Goal: Task Accomplishment & Management: Complete application form

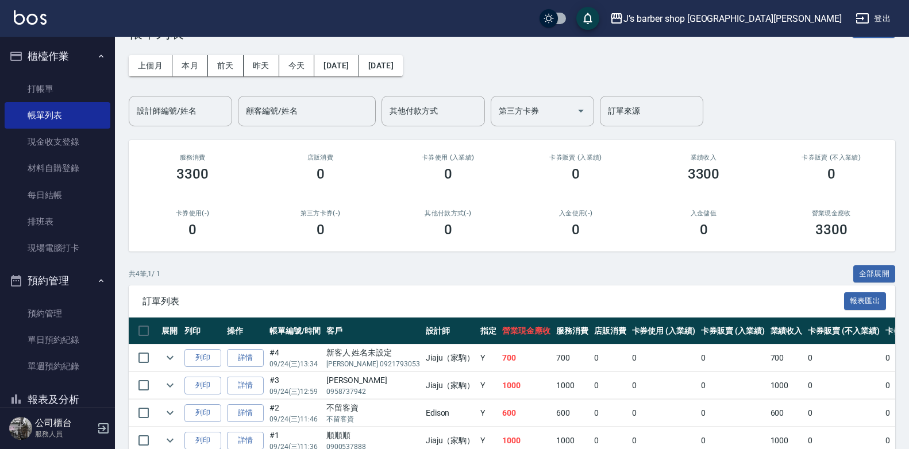
scroll to position [57, 0]
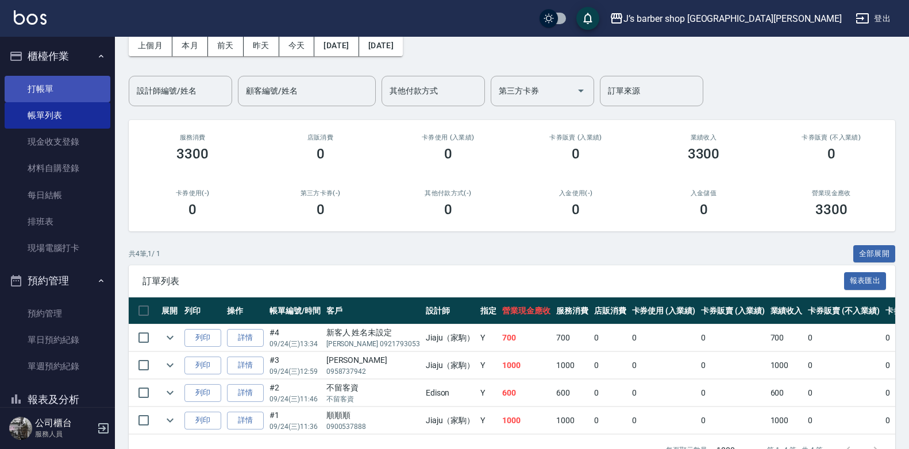
click at [41, 94] on link "打帳單" at bounding box center [58, 89] width 106 height 26
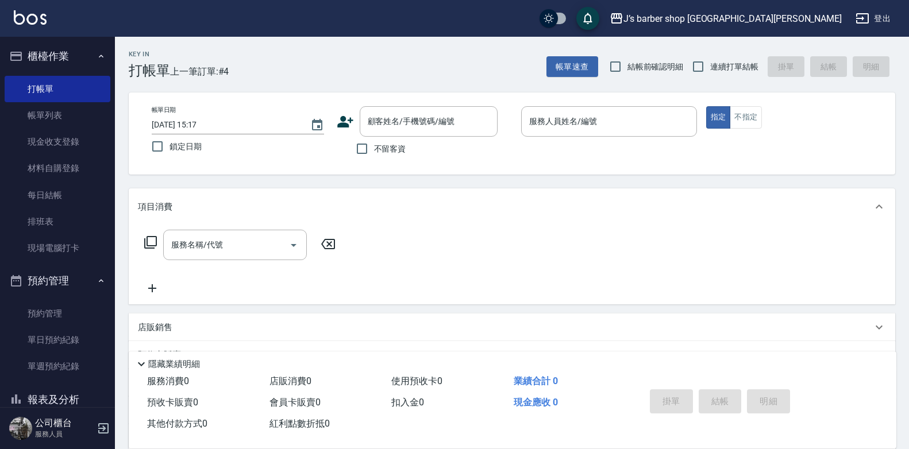
click at [384, 144] on span "不留客資" at bounding box center [390, 149] width 32 height 12
click at [374, 144] on input "不留客資" at bounding box center [362, 149] width 24 height 24
checkbox input "true"
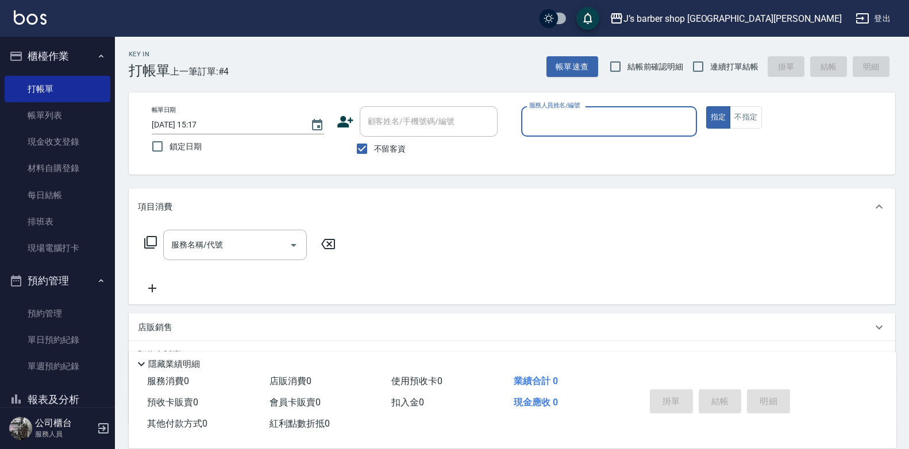
click at [599, 125] on input "服務人員姓名/編號" at bounding box center [609, 122] width 166 height 20
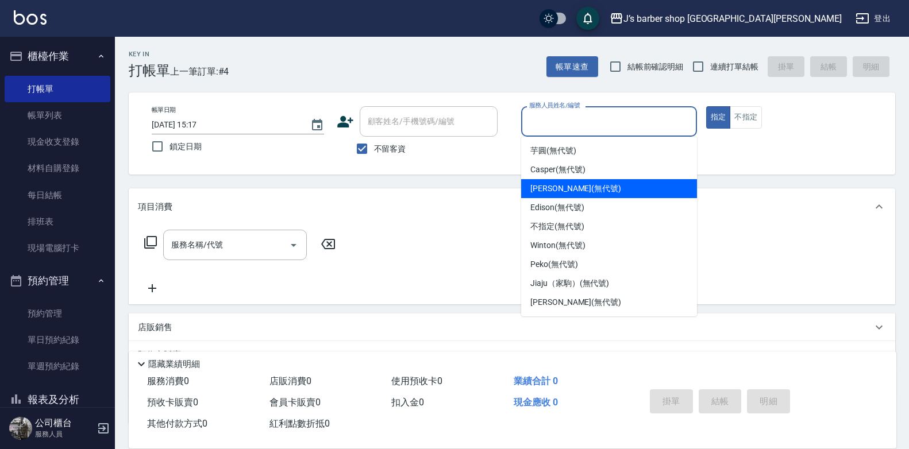
click at [581, 181] on div "[PERSON_NAME] (無代號)" at bounding box center [609, 188] width 176 height 19
type input "[PERSON_NAME](無代號)"
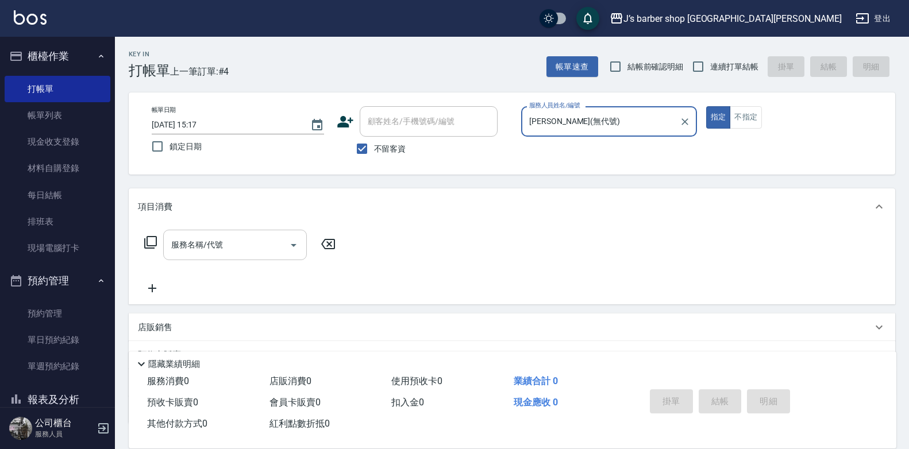
click at [245, 250] on input "服務名稱/代號" at bounding box center [226, 245] width 116 height 20
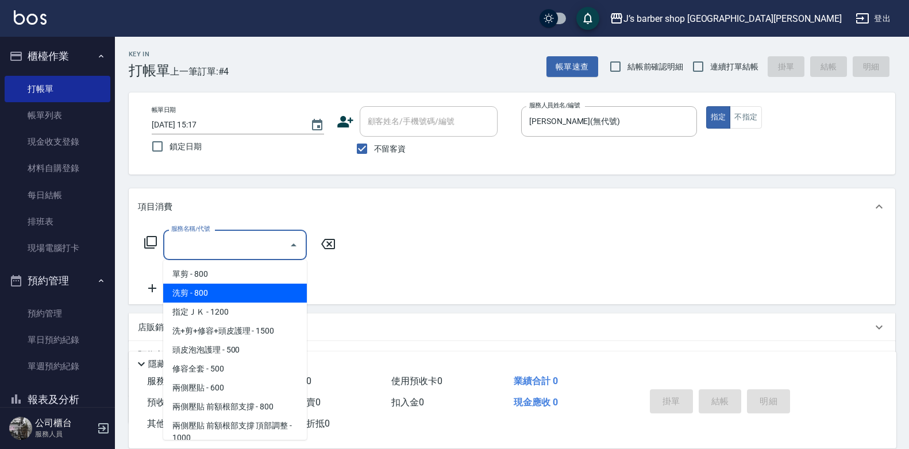
click at [232, 285] on span "洗剪 - 800" at bounding box center [235, 293] width 144 height 19
type input "洗剪(101)"
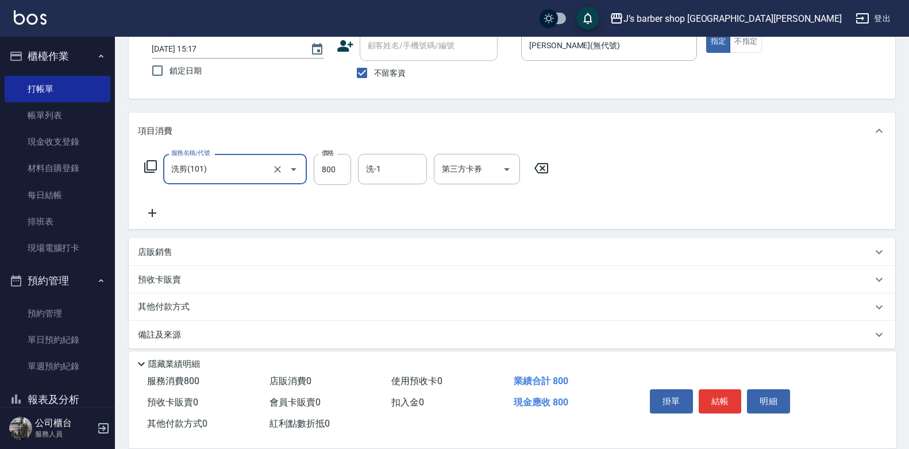
scroll to position [86, 0]
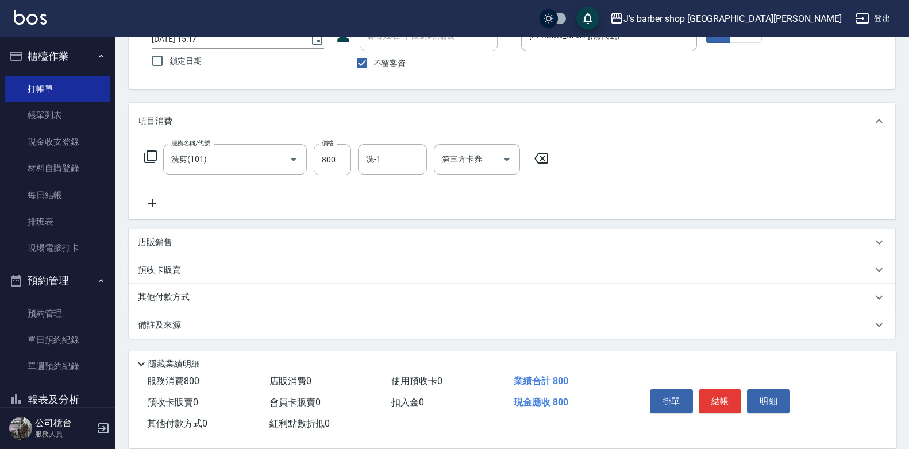
click at [239, 238] on div "店販銷售" at bounding box center [505, 243] width 735 height 12
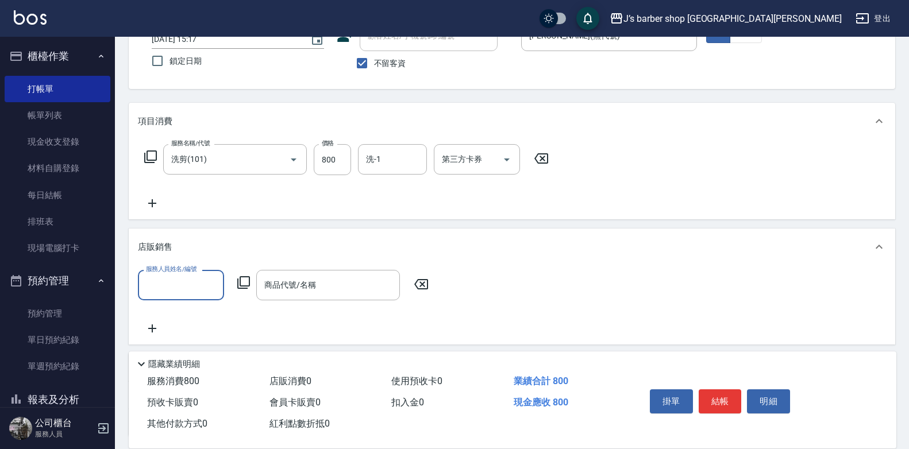
scroll to position [0, 0]
click at [907, 249] on div "Key In 打帳單 上一筆訂單:#4 帳單速查 結帳前確認明細 連續打單結帳 掛單 結帳 明細 帳單日期 [DATE] 15:17 鎖定日期 顧客姓名/手機…" at bounding box center [512, 249] width 794 height 596
click at [883, 249] on icon at bounding box center [880, 247] width 14 height 14
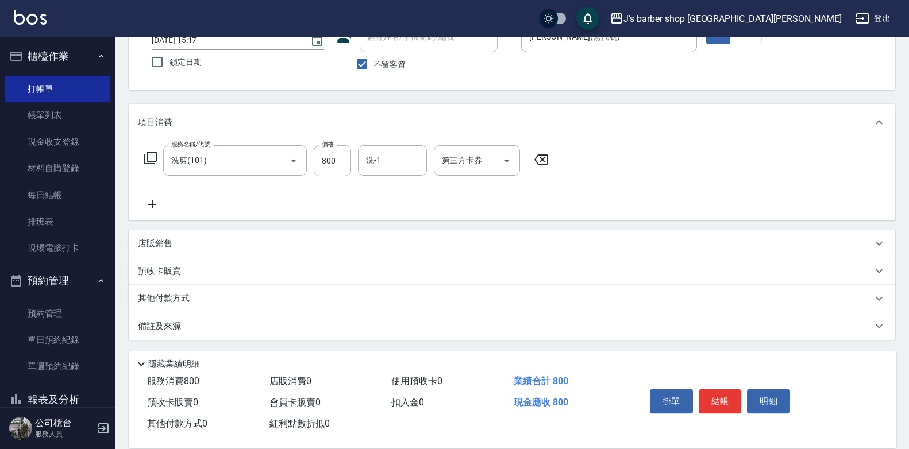
scroll to position [86, 0]
click at [332, 328] on div "備註及來源" at bounding box center [505, 326] width 735 height 12
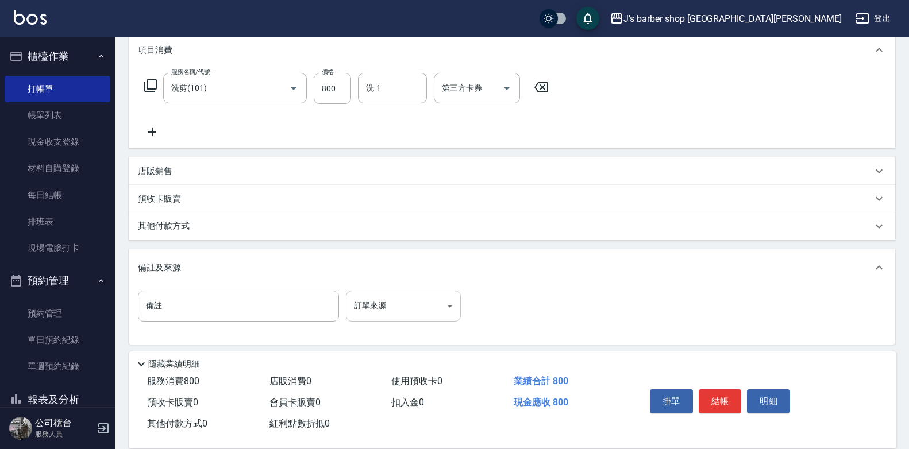
scroll to position [163, 0]
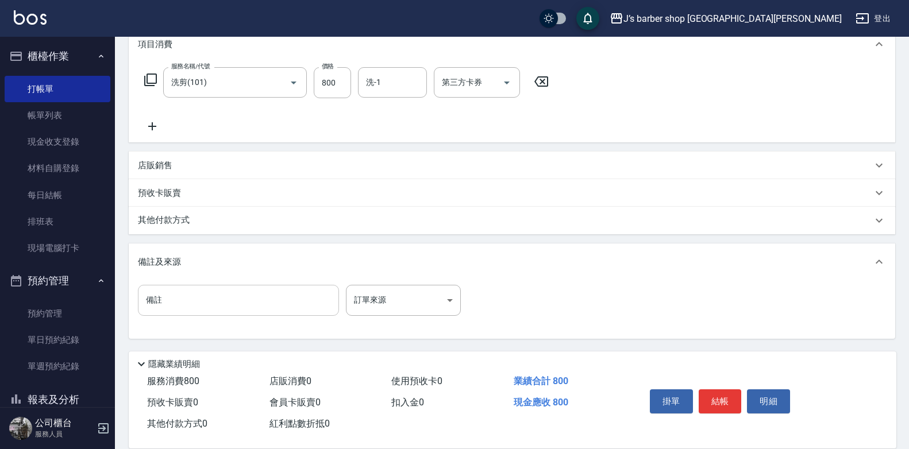
click at [333, 303] on input "備註" at bounding box center [238, 300] width 201 height 31
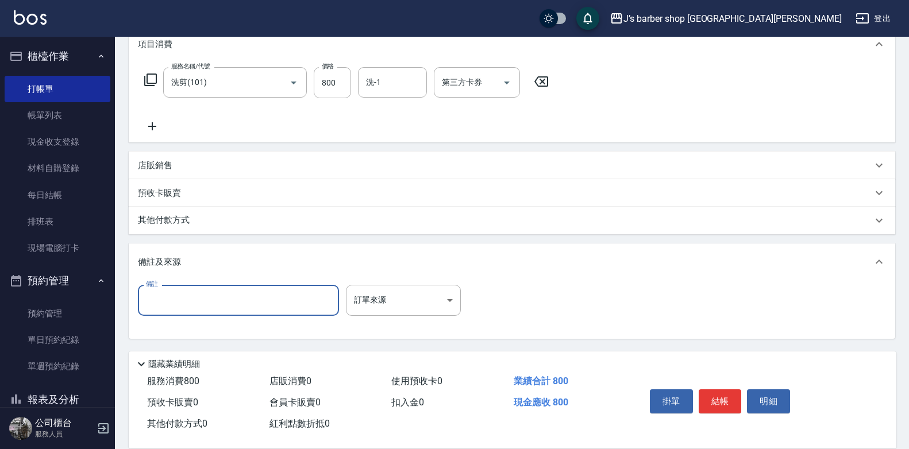
type input "5"
type input "傳"
type input "轉帳"
drag, startPoint x: 592, startPoint y: 294, endPoint x: 579, endPoint y: 297, distance: 13.0
click at [592, 294] on div "備註 轉帳 備註 訂單來源 ​ 訂單來源" at bounding box center [512, 307] width 748 height 45
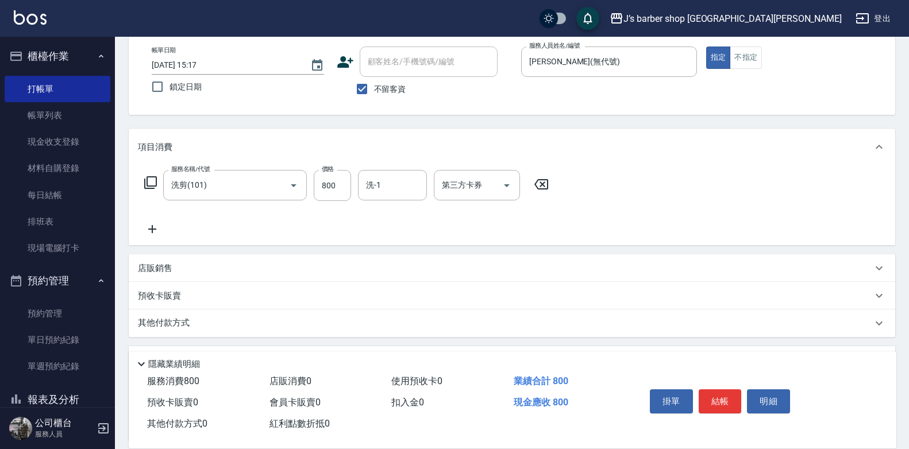
scroll to position [48, 0]
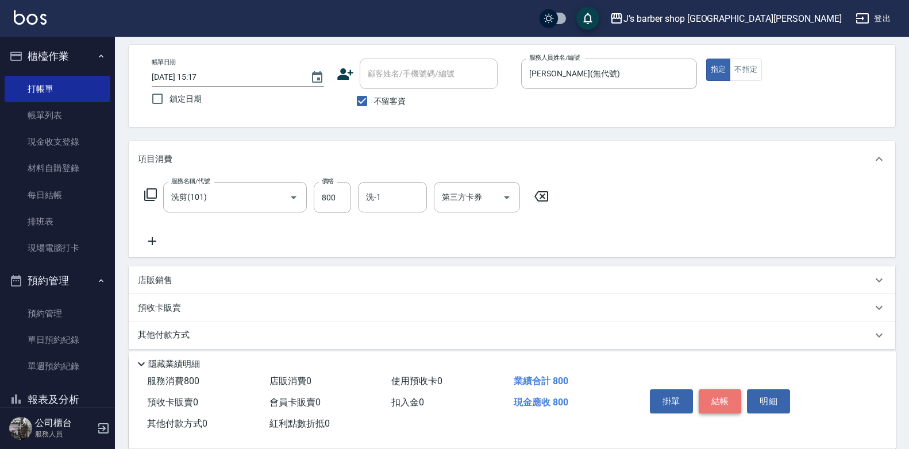
click at [712, 390] on button "結帳" at bounding box center [720, 402] width 43 height 24
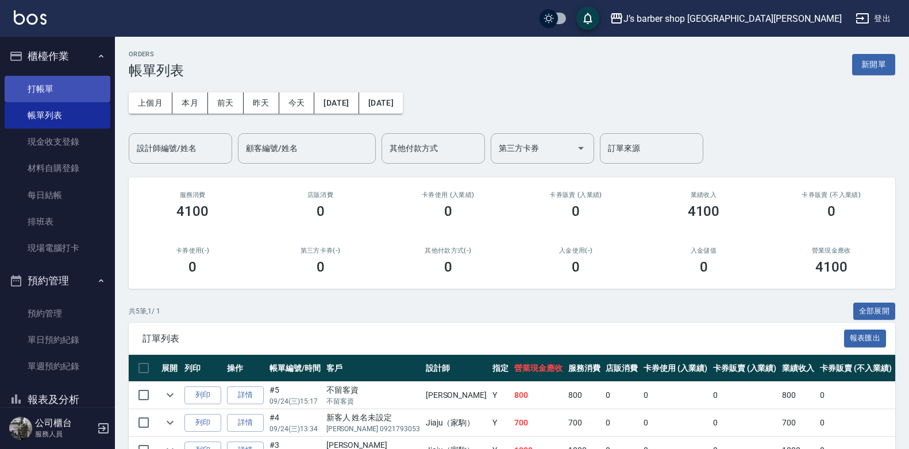
click at [60, 87] on link "打帳單" at bounding box center [58, 89] width 106 height 26
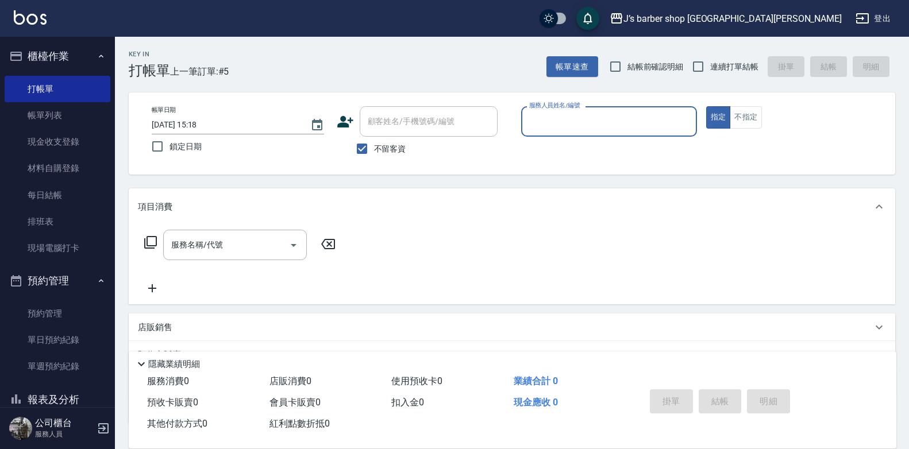
click at [555, 122] on input "服務人員姓名/編號" at bounding box center [609, 122] width 166 height 20
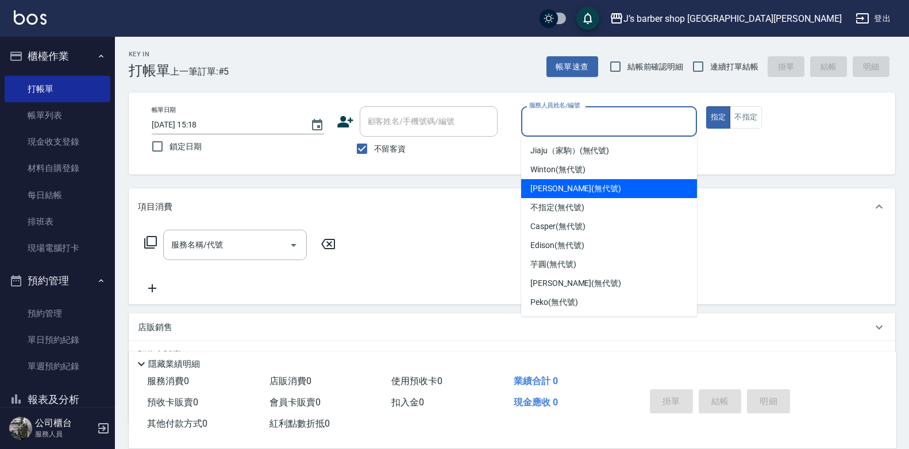
click at [568, 187] on span "[PERSON_NAME] (無代號)" at bounding box center [576, 189] width 91 height 12
type input "[PERSON_NAME](無代號)"
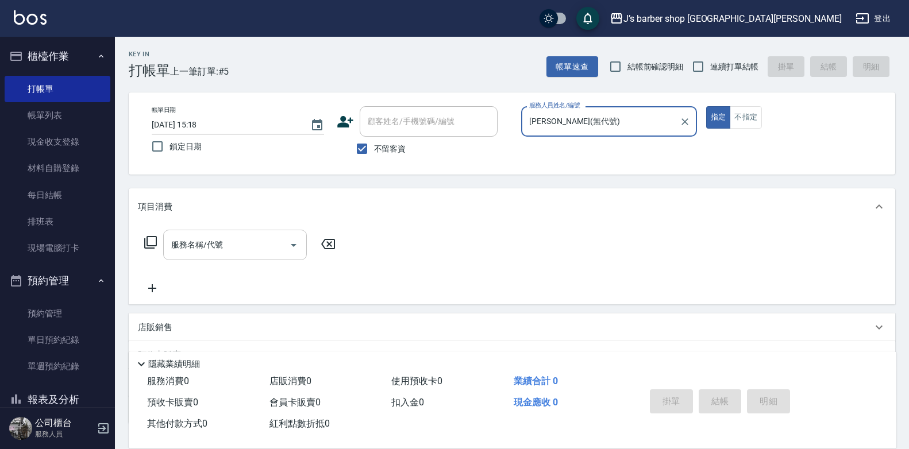
drag, startPoint x: 214, startPoint y: 263, endPoint x: 221, endPoint y: 259, distance: 8.8
click at [216, 264] on div "服務名稱/代號 服務名稱/代號" at bounding box center [240, 263] width 205 height 66
click at [225, 252] on input "服務名稱/代號" at bounding box center [226, 245] width 116 height 20
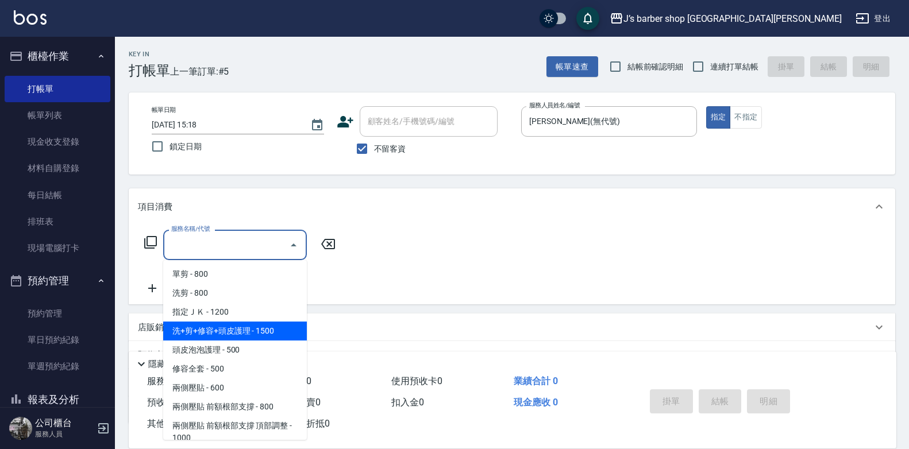
click at [218, 334] on span "洗+剪+修容+頭皮護理 - 1500" at bounding box center [235, 331] width 144 height 19
type input "洗+剪+修容+頭皮護理(103)"
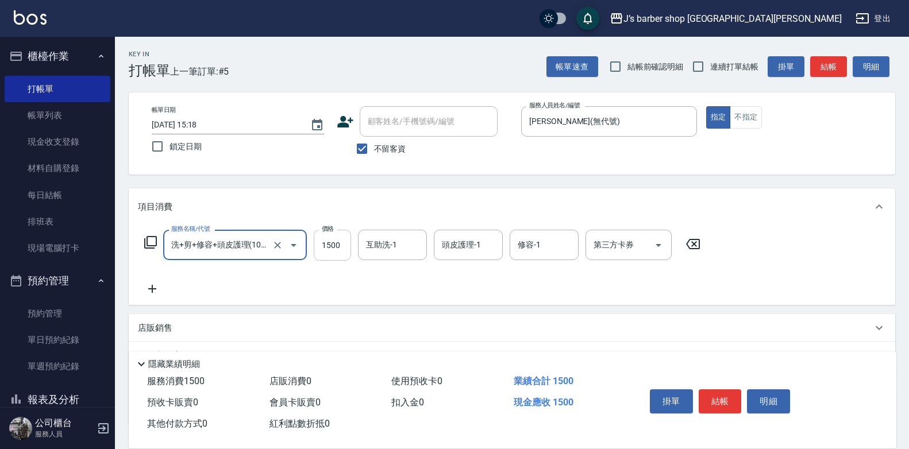
click at [344, 246] on input "1500" at bounding box center [332, 245] width 37 height 31
type input "1200"
click at [412, 249] on input "互助洗-1" at bounding box center [392, 245] width 59 height 20
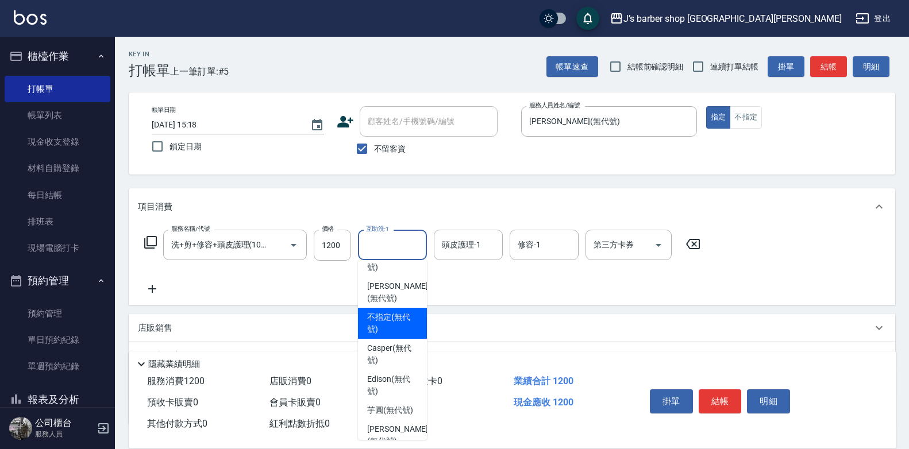
scroll to position [115, 0]
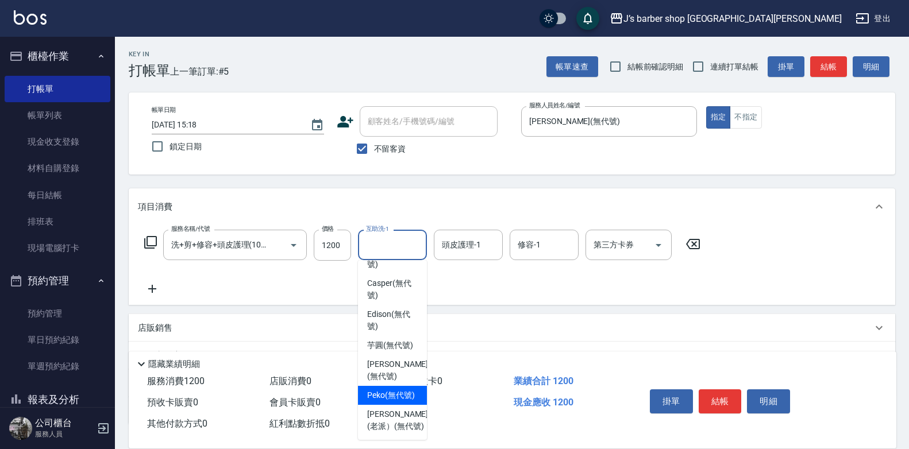
click at [399, 402] on span "Peko (無代號)" at bounding box center [391, 396] width 48 height 12
type input "Peko(無代號)"
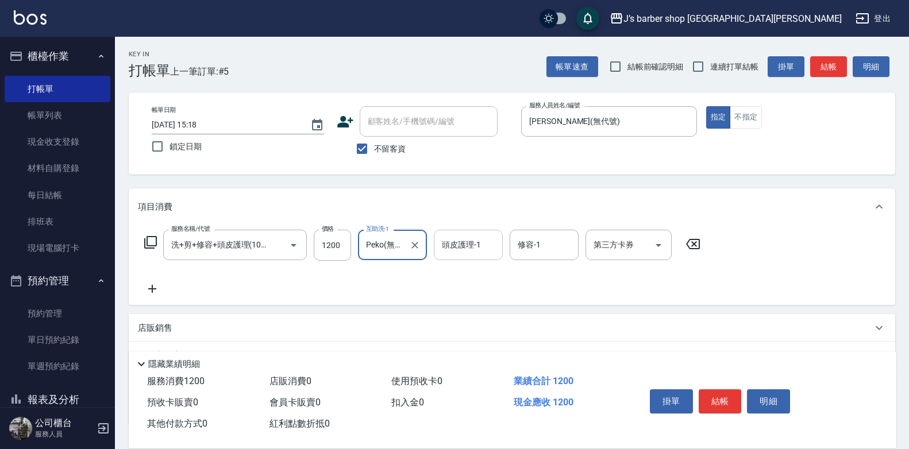
click at [462, 241] on input "頭皮護理-1" at bounding box center [468, 245] width 59 height 20
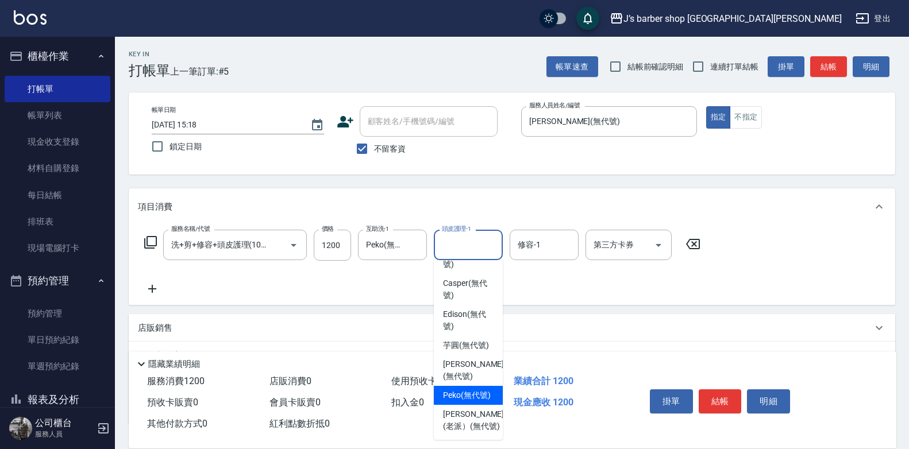
click at [460, 402] on span "Peko (無代號)" at bounding box center [467, 396] width 48 height 12
type input "Peko(無代號)"
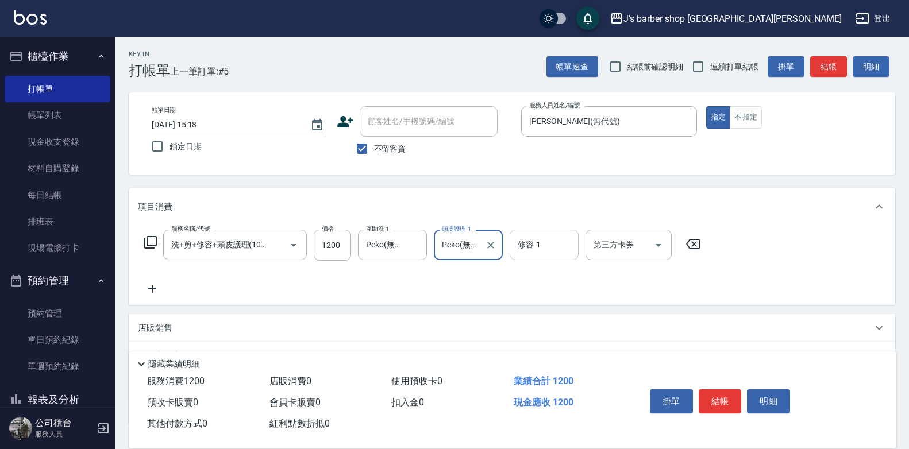
click at [532, 237] on div "修容-1 修容-1" at bounding box center [544, 245] width 69 height 30
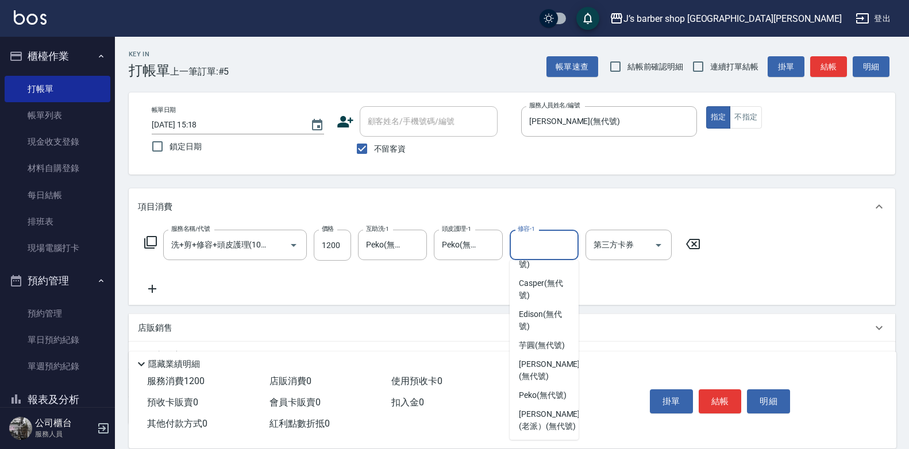
scroll to position [164, 0]
click at [537, 389] on span "Peko (無代號)" at bounding box center [543, 395] width 48 height 12
type input "Peko(無代號)"
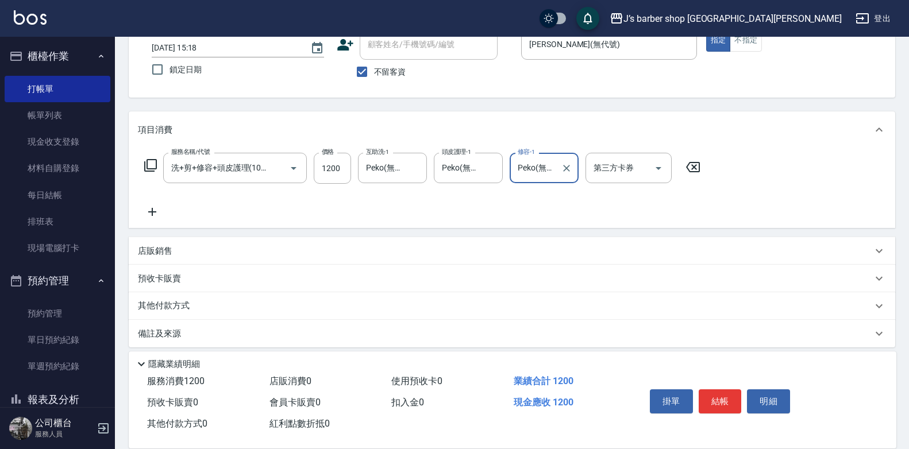
scroll to position [86, 0]
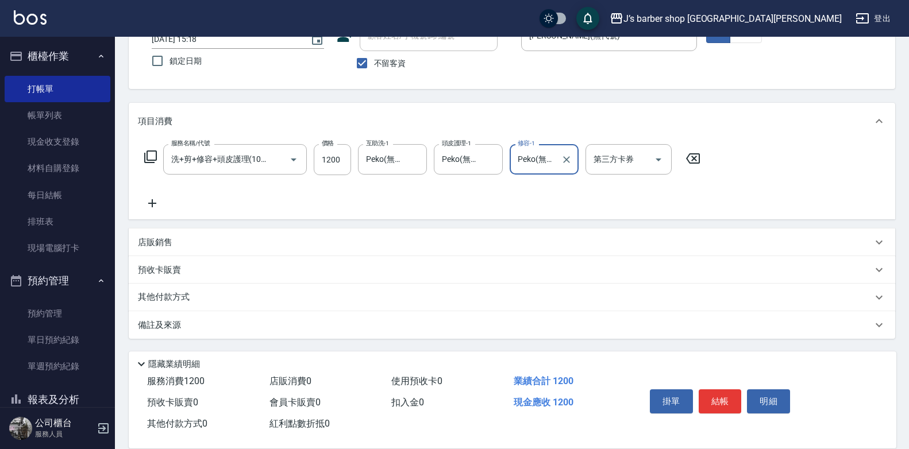
click at [209, 327] on div "備註及來源" at bounding box center [505, 326] width 735 height 12
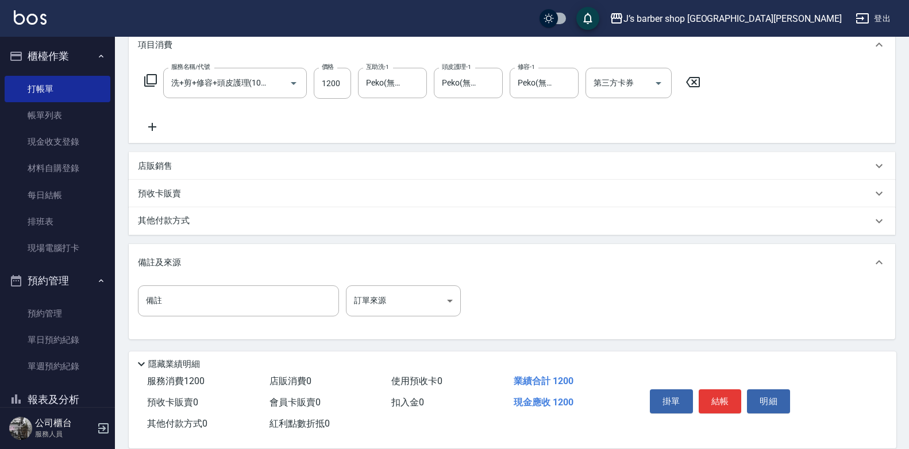
scroll to position [163, 0]
click at [246, 308] on input "備註" at bounding box center [238, 300] width 201 height 31
type input "轉帳"
click at [724, 398] on button "結帳" at bounding box center [720, 402] width 43 height 24
